Goal: Check status: Check status

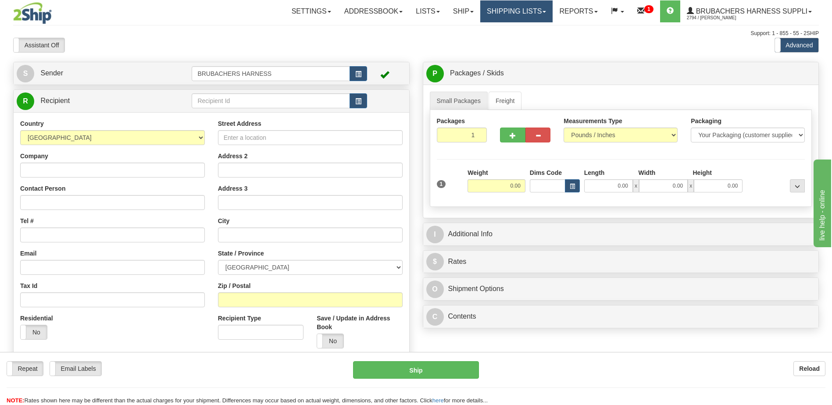
click at [505, 18] on link "Shipping lists" at bounding box center [516, 11] width 72 height 22
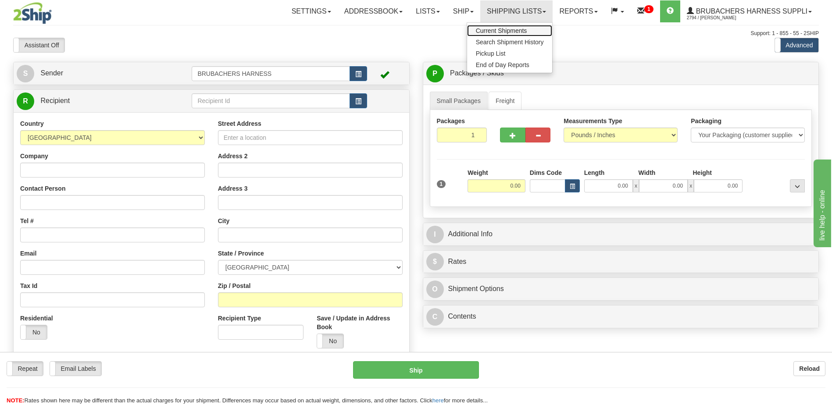
click at [502, 33] on span "Current Shipments" at bounding box center [501, 30] width 51 height 7
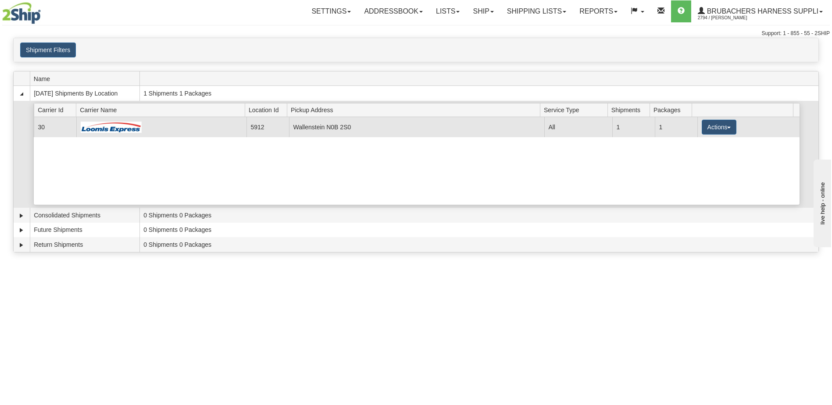
click at [114, 133] on img at bounding box center [111, 127] width 61 height 12
click at [720, 131] on button "Actions" at bounding box center [718, 127] width 35 height 15
click at [698, 146] on span "Details" at bounding box center [686, 143] width 24 height 6
